Goal: Transaction & Acquisition: Purchase product/service

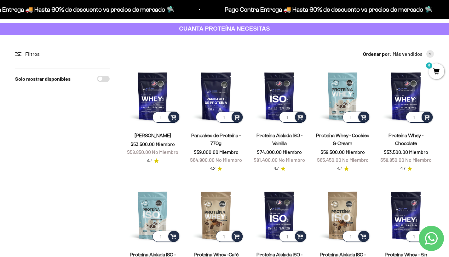
scroll to position [30, 0]
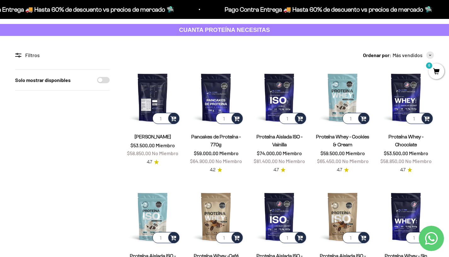
click at [154, 101] on img at bounding box center [153, 97] width 56 height 56
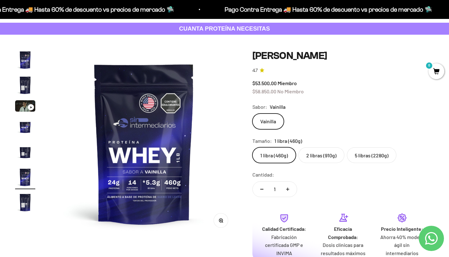
scroll to position [34, 0]
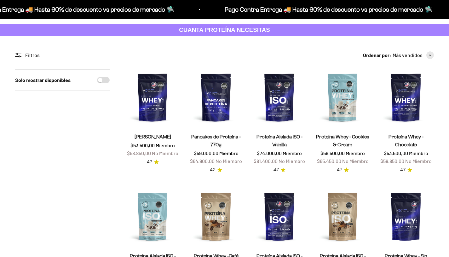
scroll to position [30, 0]
